Goal: Transaction & Acquisition: Download file/media

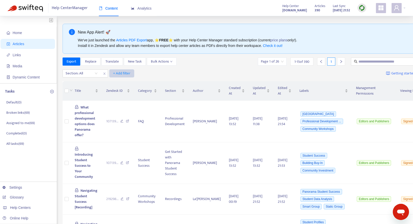
click at [124, 72] on span "+ Add filter" at bounding box center [121, 73] width 17 height 6
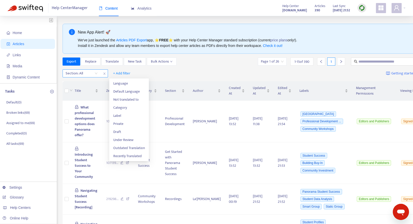
click at [101, 74] on span "close" at bounding box center [104, 74] width 7 height 6
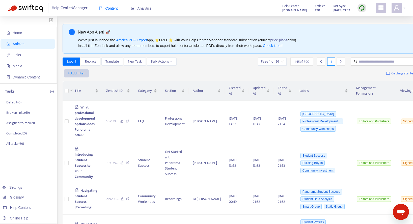
click at [80, 74] on span "+ Add filter" at bounding box center [76, 73] width 17 height 6
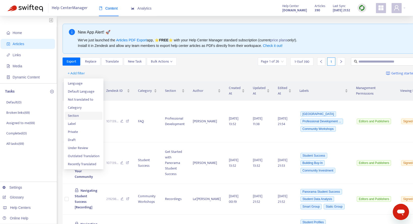
click at [83, 117] on span "Section" at bounding box center [84, 116] width 32 height 6
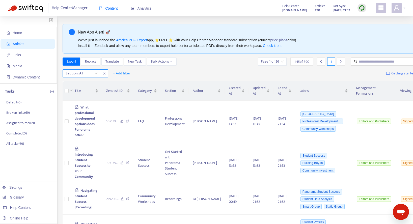
click at [85, 73] on div at bounding box center [79, 73] width 31 height 6
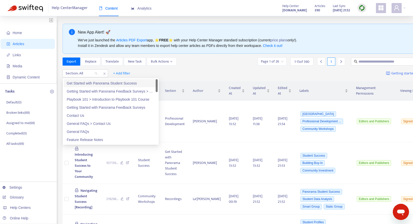
click at [100, 84] on div "Get Started with Panorama Student Success" at bounding box center [111, 83] width 88 height 6
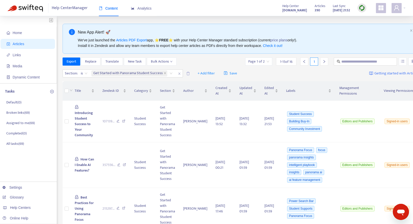
click at [206, 61] on div "Export Replace Translate New Task Bulk Actions Page 1 of 2 1 - 15 of 16 1" at bounding box center [241, 62] width 357 height 8
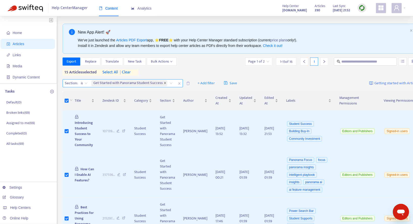
click at [165, 83] on icon "close" at bounding box center [165, 83] width 2 height 2
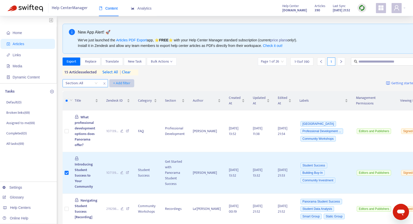
click at [116, 82] on span "+ Add filter" at bounding box center [121, 83] width 17 height 6
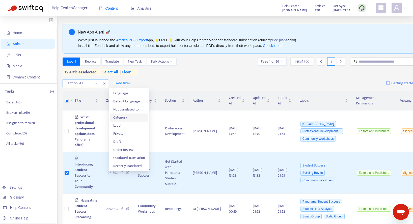
click at [127, 119] on span "Category" at bounding box center [129, 118] width 32 height 6
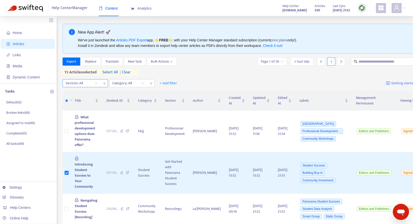
click at [104, 83] on icon "close" at bounding box center [104, 83] width 2 height 2
click at [87, 81] on div at bounding box center [79, 83] width 31 height 6
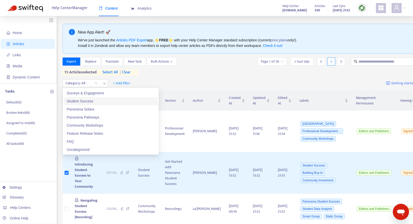
click at [98, 100] on div "Student Success" at bounding box center [111, 101] width 88 height 6
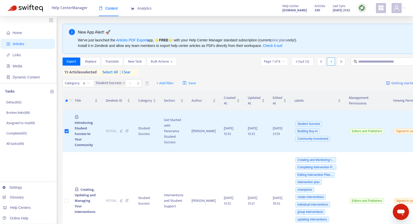
click at [193, 69] on div "Export Replace Translate New Task Bulk Actions Page 1 of 8 1 - 15 of 112 1 15 a…" at bounding box center [250, 67] width 374 height 18
click at [296, 61] on span "1 - 15 of 112" at bounding box center [303, 61] width 14 height 5
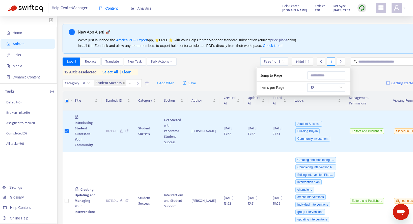
click at [278, 62] on input "search" at bounding box center [274, 62] width 21 height 8
click at [241, 67] on div "Export Replace Translate New Task Bulk Actions Page 1 of 8 1 - 15 of 112 1 15 a…" at bounding box center [250, 67] width 374 height 18
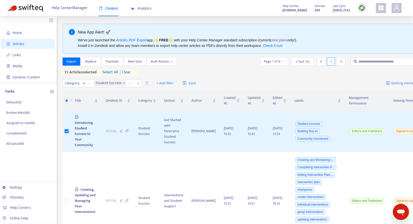
click at [299, 61] on span "1 - 15 of 112" at bounding box center [303, 61] width 14 height 5
click at [109, 72] on span "select all" at bounding box center [110, 72] width 16 height 6
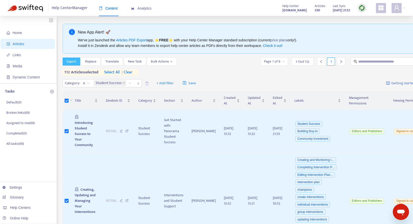
click at [74, 60] on span "Export" at bounding box center [72, 62] width 10 height 6
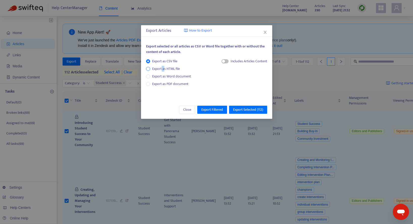
click at [163, 69] on span "Export as HTML file" at bounding box center [166, 69] width 32 height 6
click at [242, 110] on span "Export Selected ( 112 )" at bounding box center [248, 110] width 30 height 6
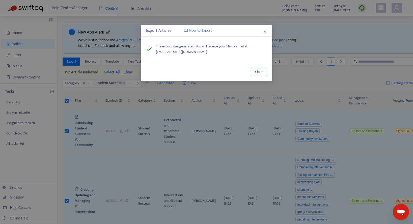
click at [261, 72] on span "Close" at bounding box center [259, 72] width 8 height 6
